Goal: Information Seeking & Learning: Check status

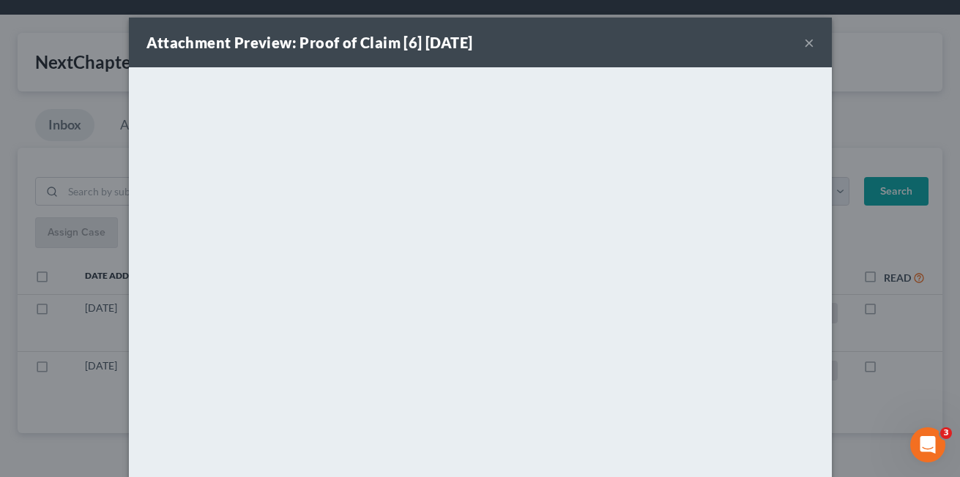
click at [804, 42] on button "×" at bounding box center [809, 43] width 10 height 18
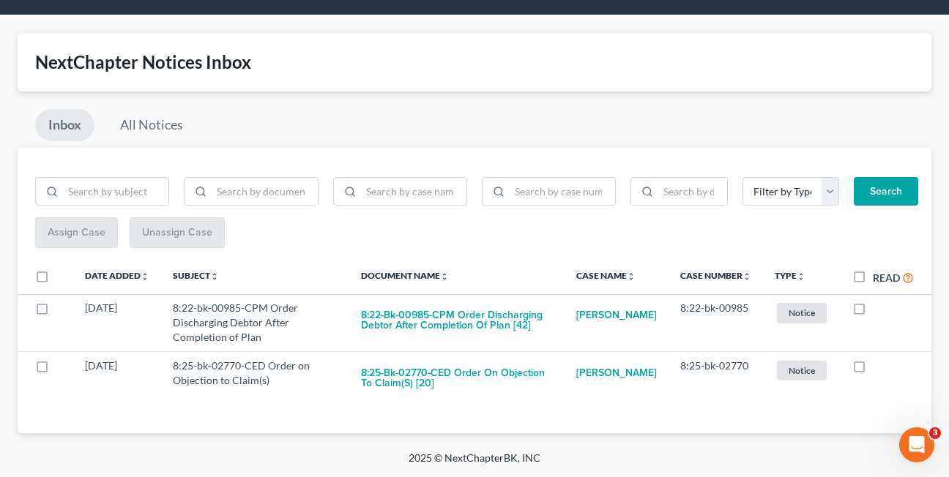
click at [244, 112] on div "Inbox All Notices" at bounding box center [475, 128] width 914 height 39
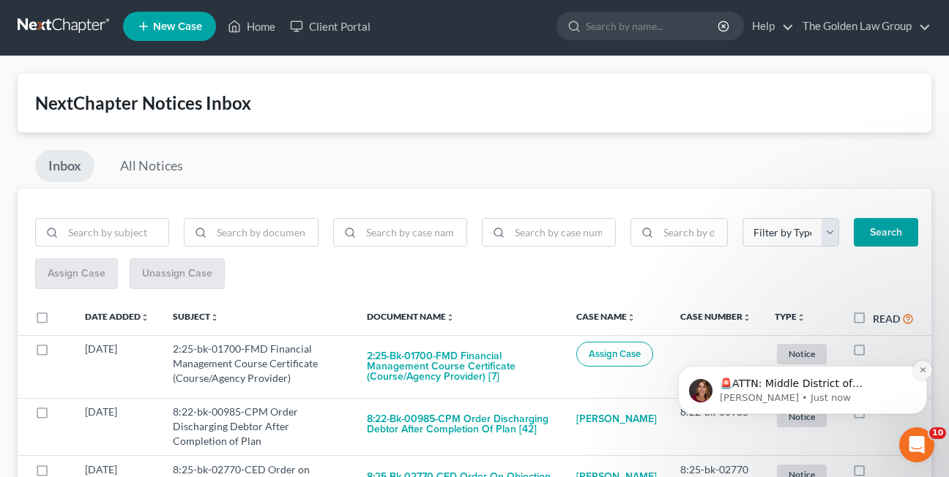
click at [926, 373] on icon "Dismiss notification" at bounding box center [923, 370] width 8 height 8
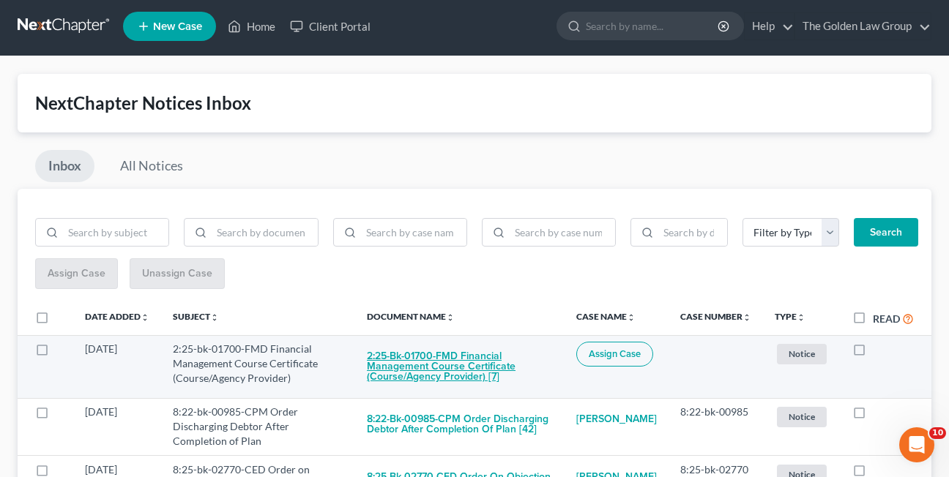
click at [383, 358] on button "2:25-bk-01700-FMD Financial Management Course Certificate (Course/Agency Provid…" at bounding box center [460, 367] width 186 height 50
checkbox input "true"
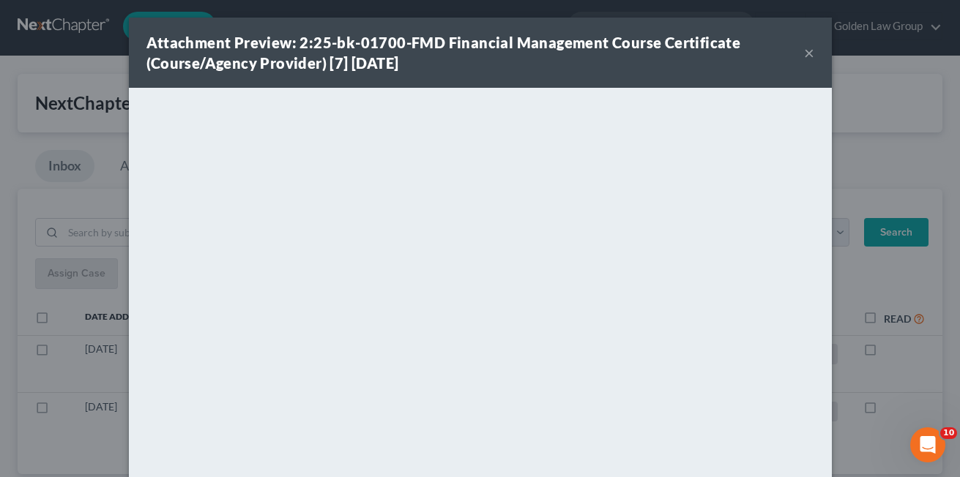
click at [804, 54] on button "×" at bounding box center [809, 53] width 10 height 18
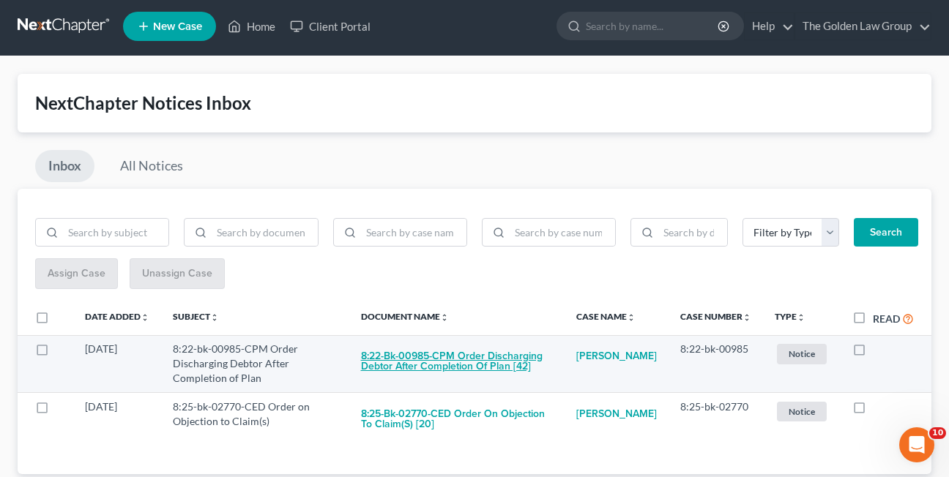
click at [406, 363] on button "8:22-bk-00985-CPM Order Discharging Debtor After Completion of Plan [42]" at bounding box center [457, 362] width 192 height 40
checkbox input "true"
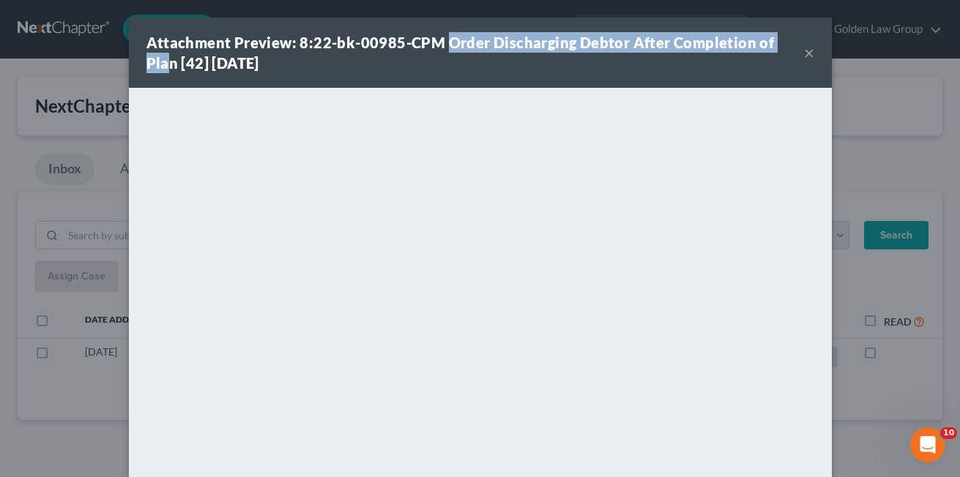
drag, startPoint x: 439, startPoint y: 37, endPoint x: 784, endPoint y: 38, distance: 344.2
click at [775, 38] on strong "Attachment Preview: 8:22-bk-00985-CPM Order Discharging Debtor After Completion…" at bounding box center [460, 53] width 628 height 38
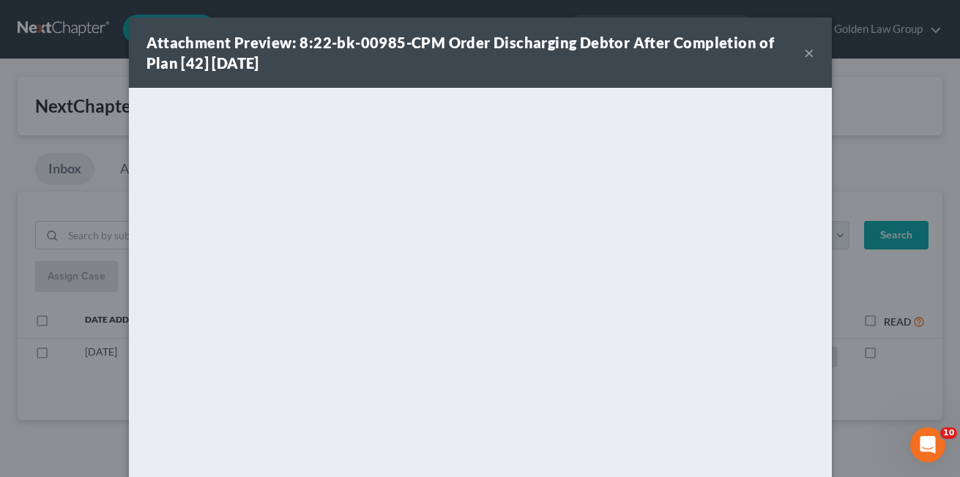
drag, startPoint x: 784, startPoint y: 38, endPoint x: 404, endPoint y: 67, distance: 380.5
click at [405, 67] on div "Attachment Preview: 8:22-bk-00985-CPM Order Discharging Debtor After Completion…" at bounding box center [475, 52] width 658 height 41
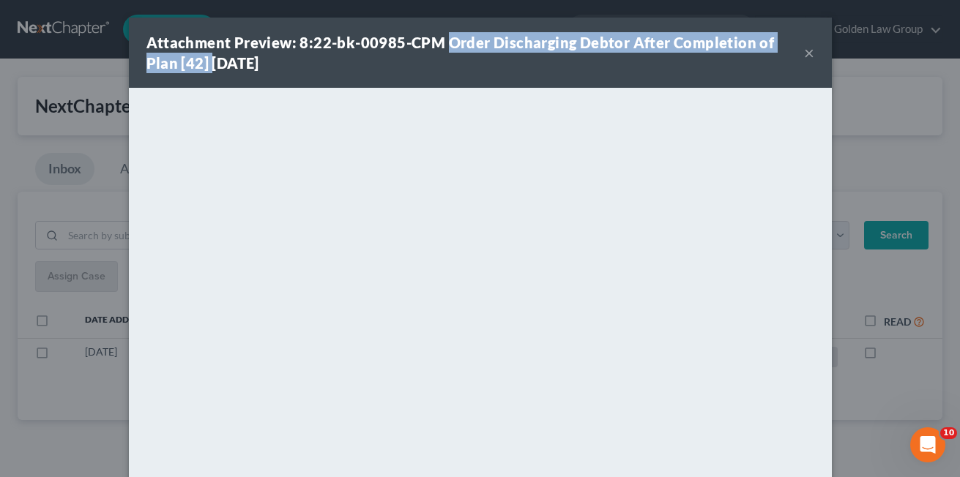
drag, startPoint x: 439, startPoint y: 42, endPoint x: 170, endPoint y: 60, distance: 269.3
click at [170, 60] on strong "Attachment Preview: 8:22-bk-00985-CPM Order Discharging Debtor After Completion…" at bounding box center [460, 53] width 628 height 38
drag, startPoint x: 170, startPoint y: 60, endPoint x: 162, endPoint y: 60, distance: 8.1
copy strong "Order Discharging Debtor After Completion of Plan [42]"
click at [804, 52] on button "×" at bounding box center [809, 53] width 10 height 18
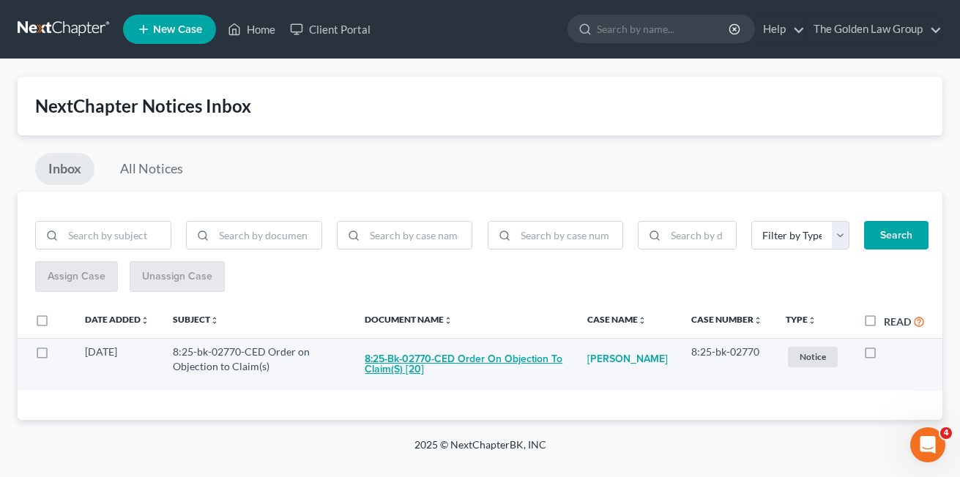
click at [396, 362] on button "8:25-bk-02770-CED Order on Objection to Claim(s) [20]" at bounding box center [464, 365] width 199 height 40
checkbox input "true"
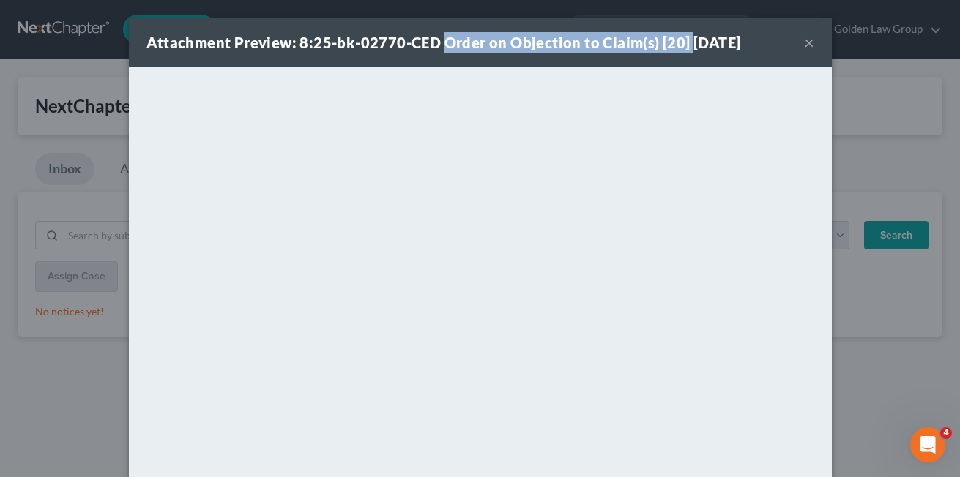
drag, startPoint x: 438, startPoint y: 43, endPoint x: 680, endPoint y: 48, distance: 241.7
click at [680, 48] on strong "Attachment Preview: 8:25-bk-02770-CED Order on Objection to Claim(s) [20] [DATE]" at bounding box center [443, 43] width 595 height 18
copy strong "Order on Objection to Claim(s) [20]"
click at [804, 47] on button "×" at bounding box center [809, 43] width 10 height 18
